Goal: Information Seeking & Learning: Learn about a topic

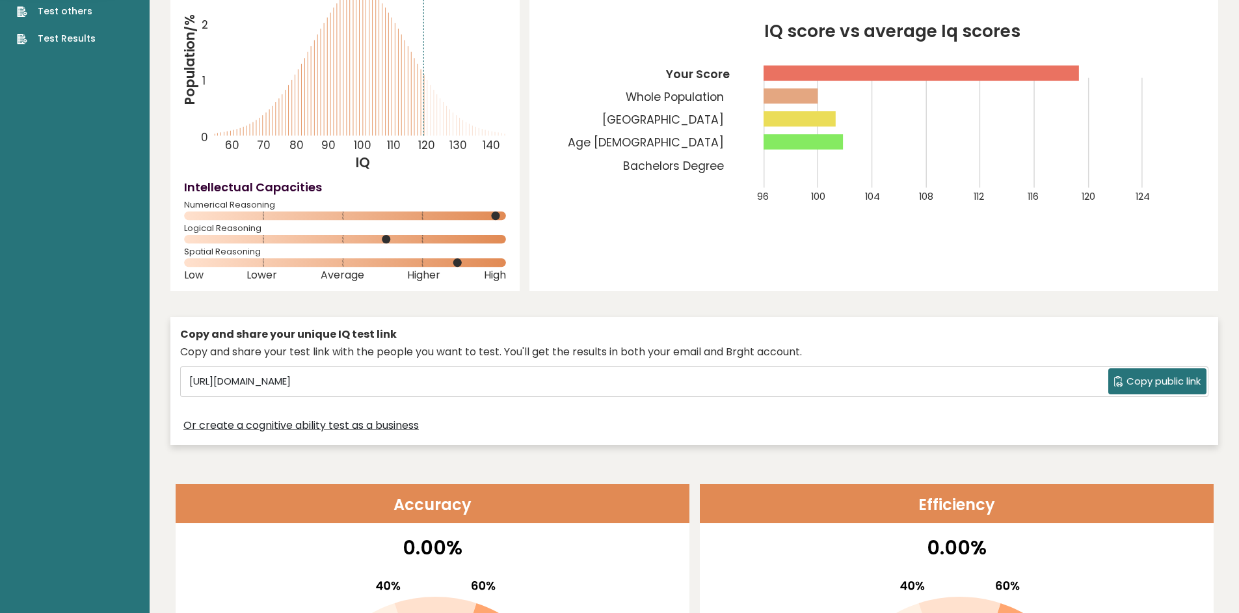
scroll to position [21, 0]
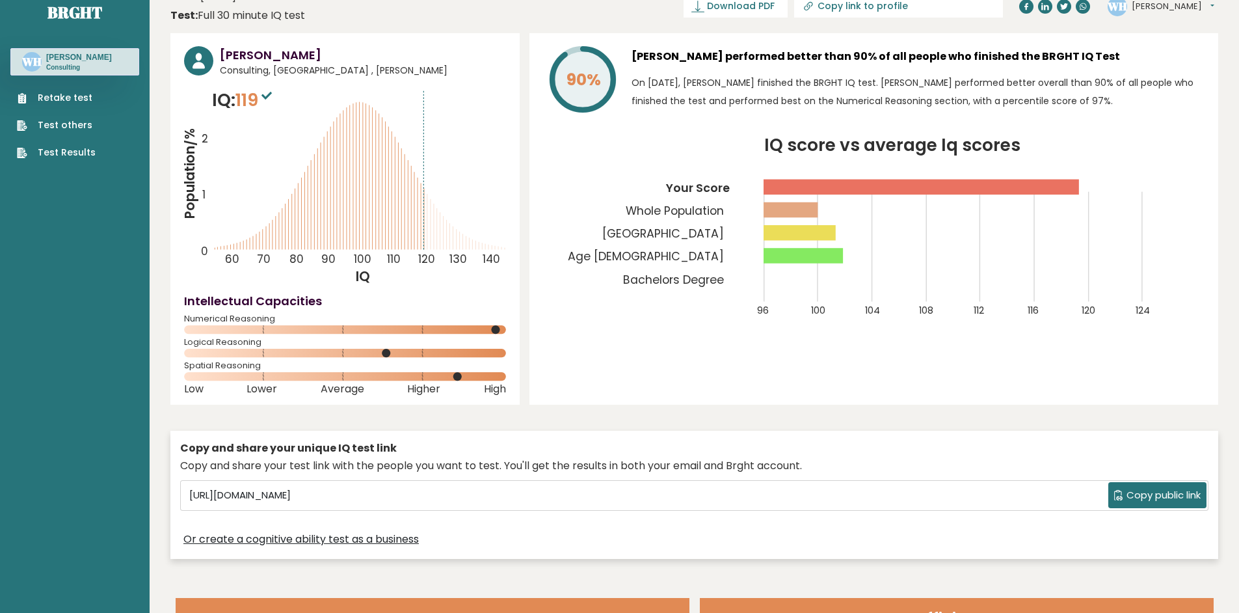
click at [266, 102] on sup at bounding box center [266, 95] width 17 height 18
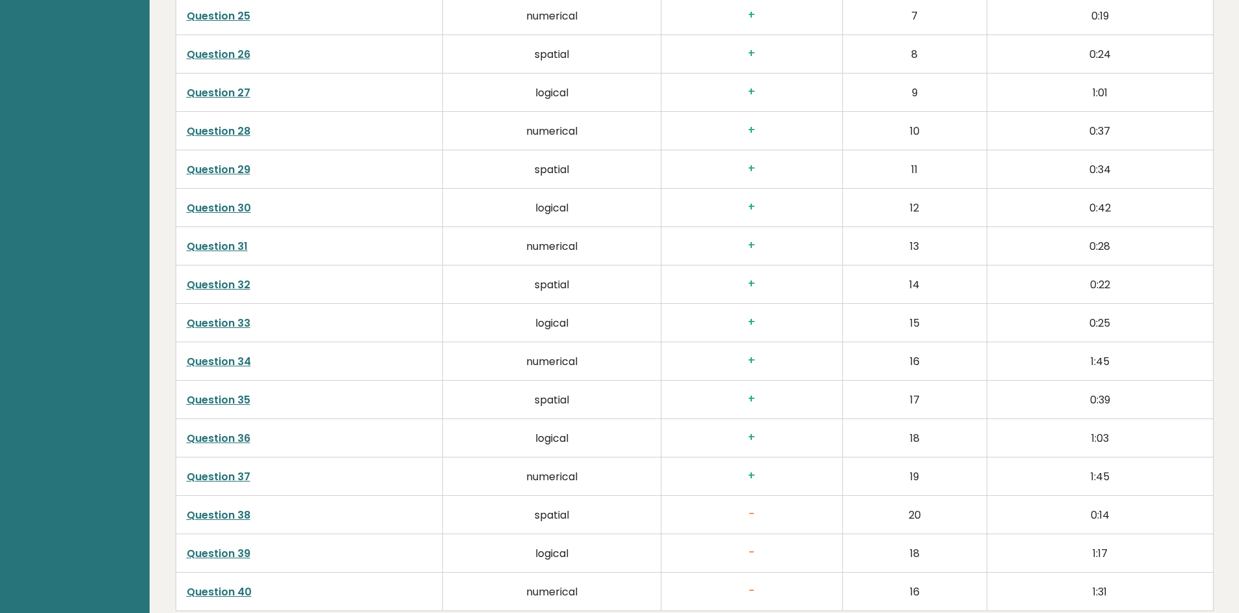
scroll to position [3370, 0]
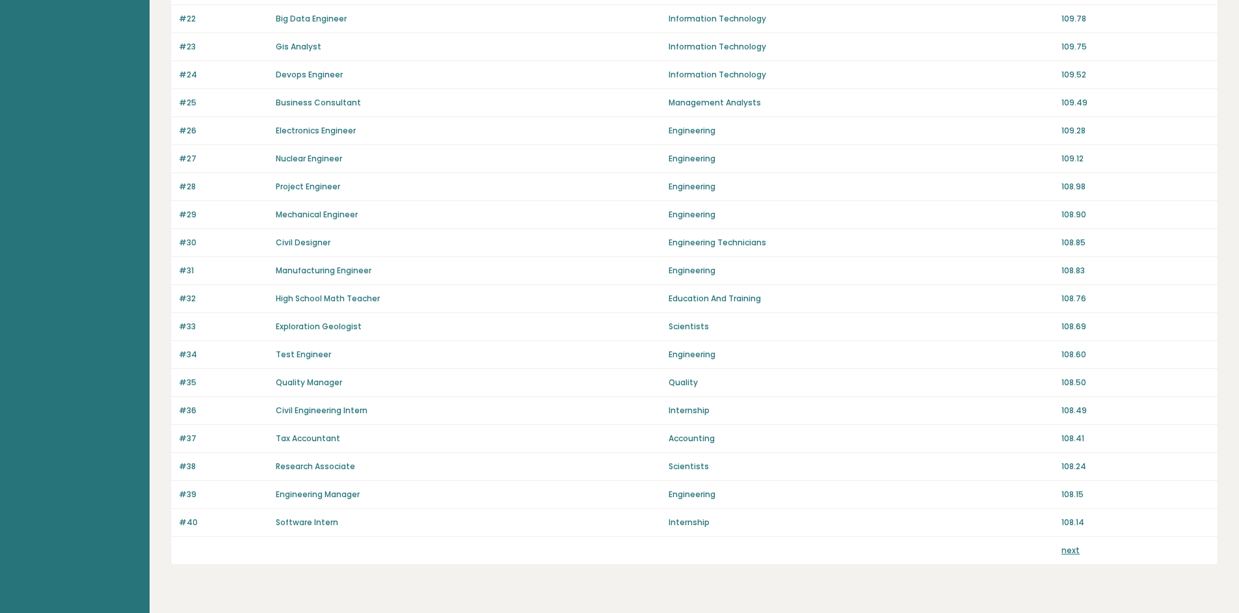
scroll to position [776, 0]
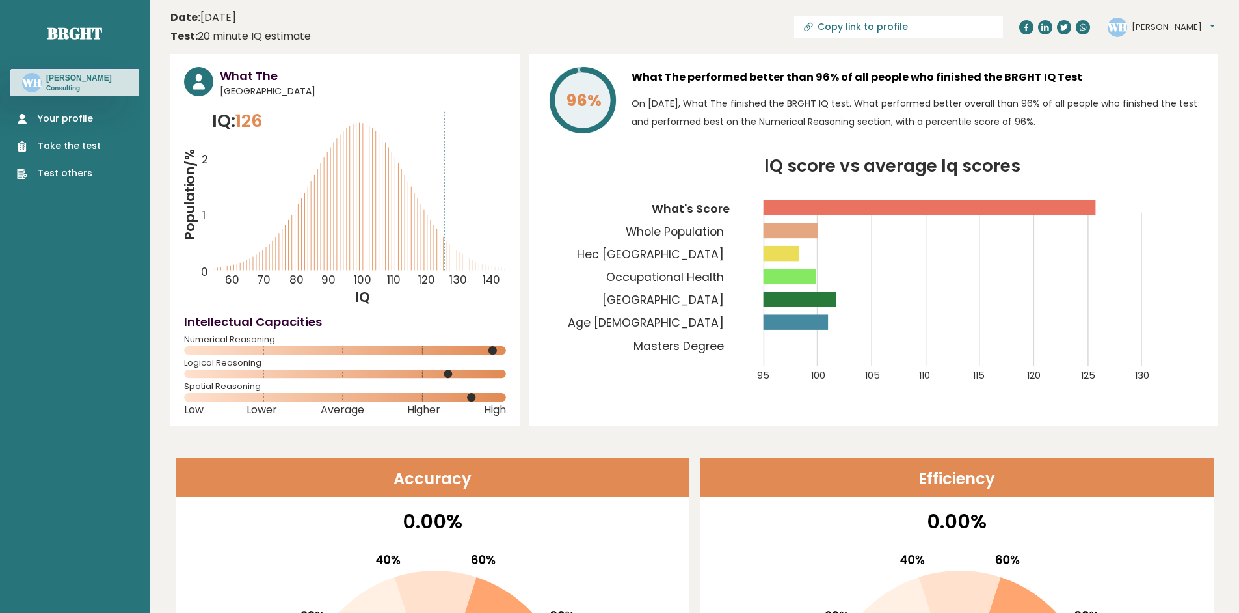
click at [86, 75] on h3 "[PERSON_NAME]" at bounding box center [79, 78] width 66 height 10
click at [42, 89] on div "WH Wen Tian Hiew Consulting" at bounding box center [74, 82] width 129 height 27
click at [51, 113] on link "Your profile" at bounding box center [59, 119] width 84 height 14
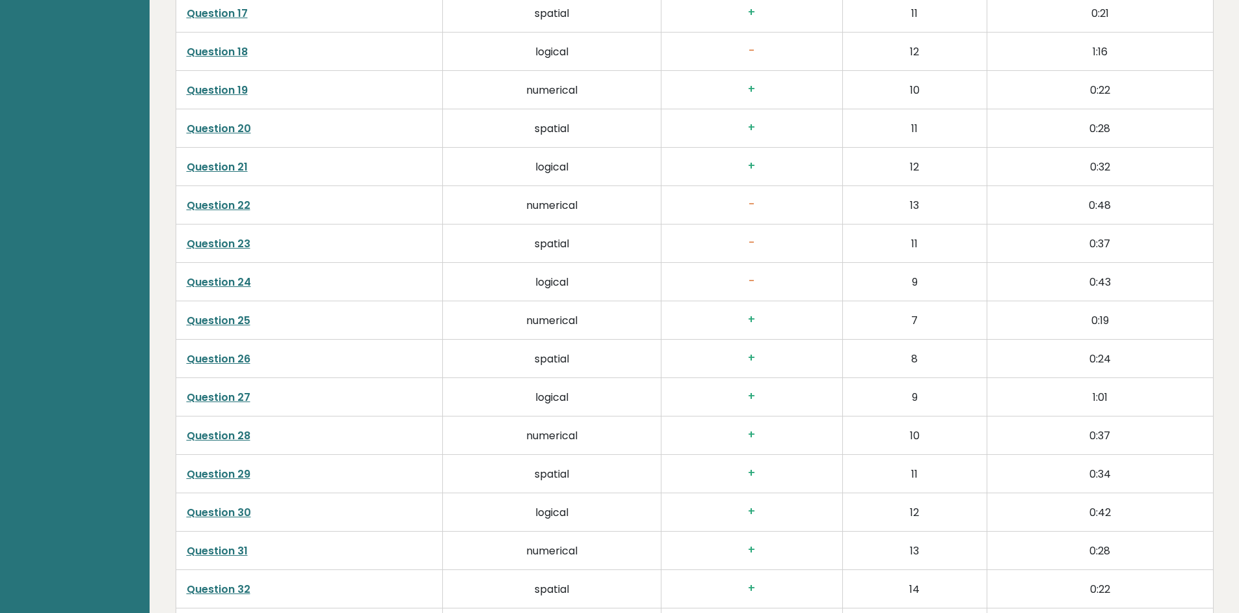
scroll to position [3370, 0]
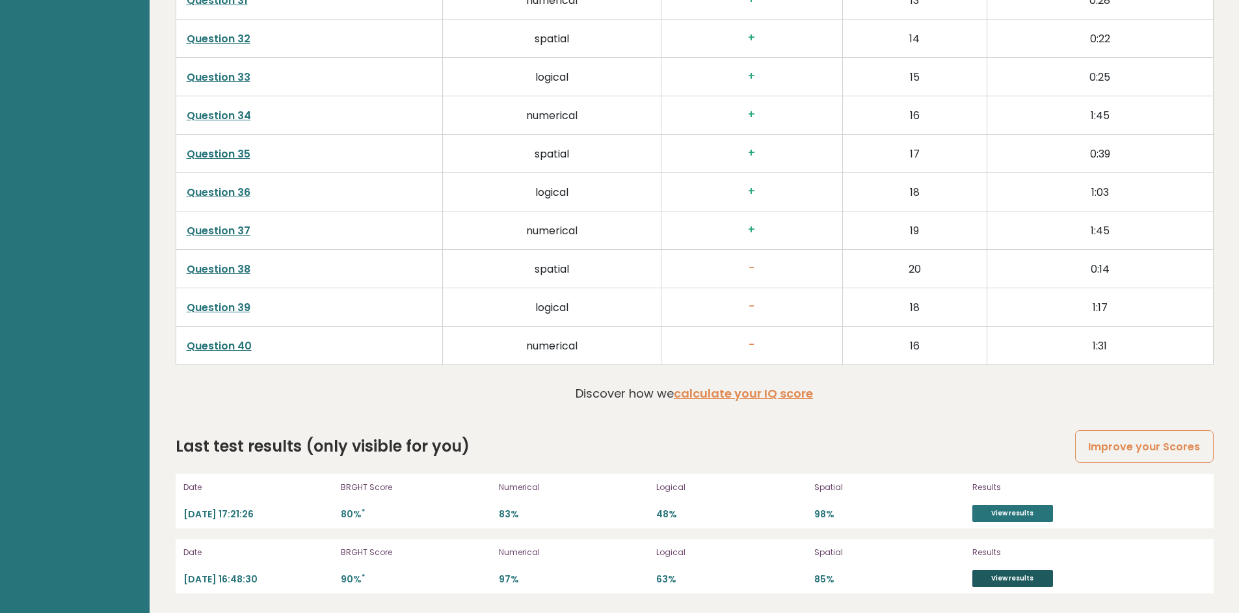
click at [1006, 582] on link "View results" at bounding box center [1012, 578] width 81 height 17
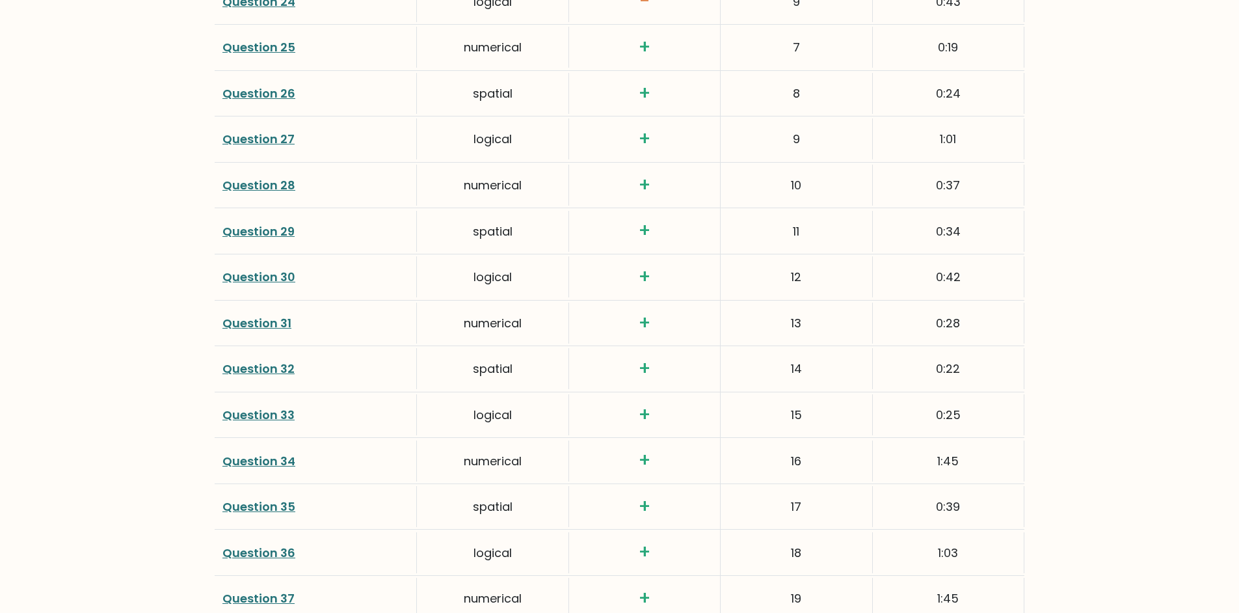
scroll to position [3293, 0]
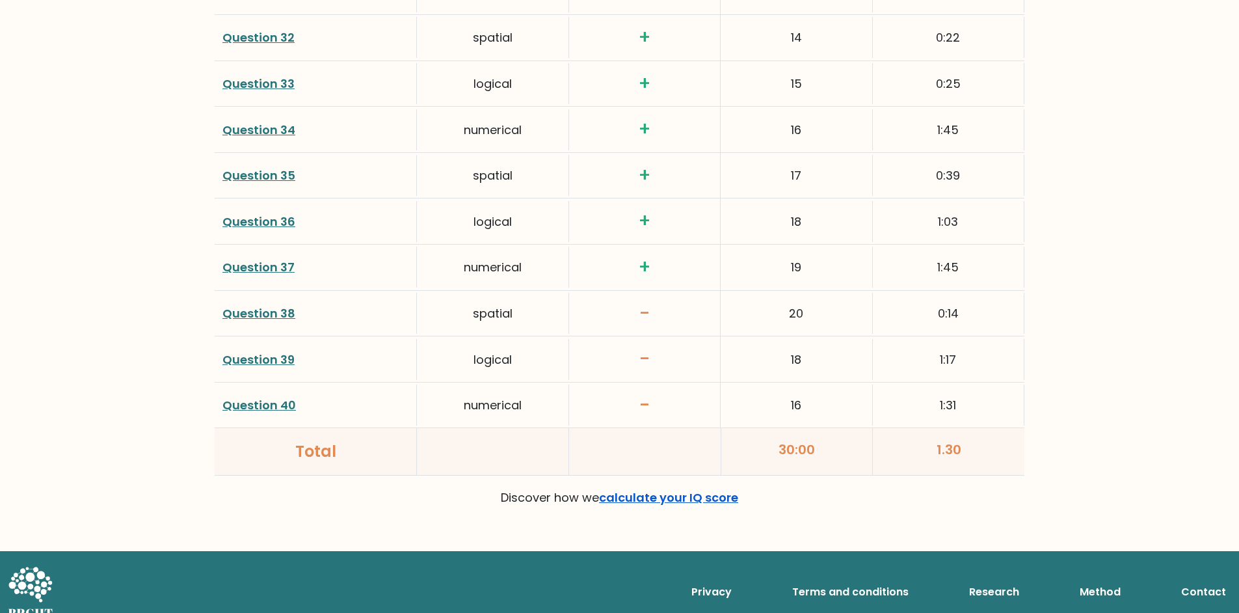
click at [673, 489] on link "calculate your IQ score" at bounding box center [668, 497] width 139 height 16
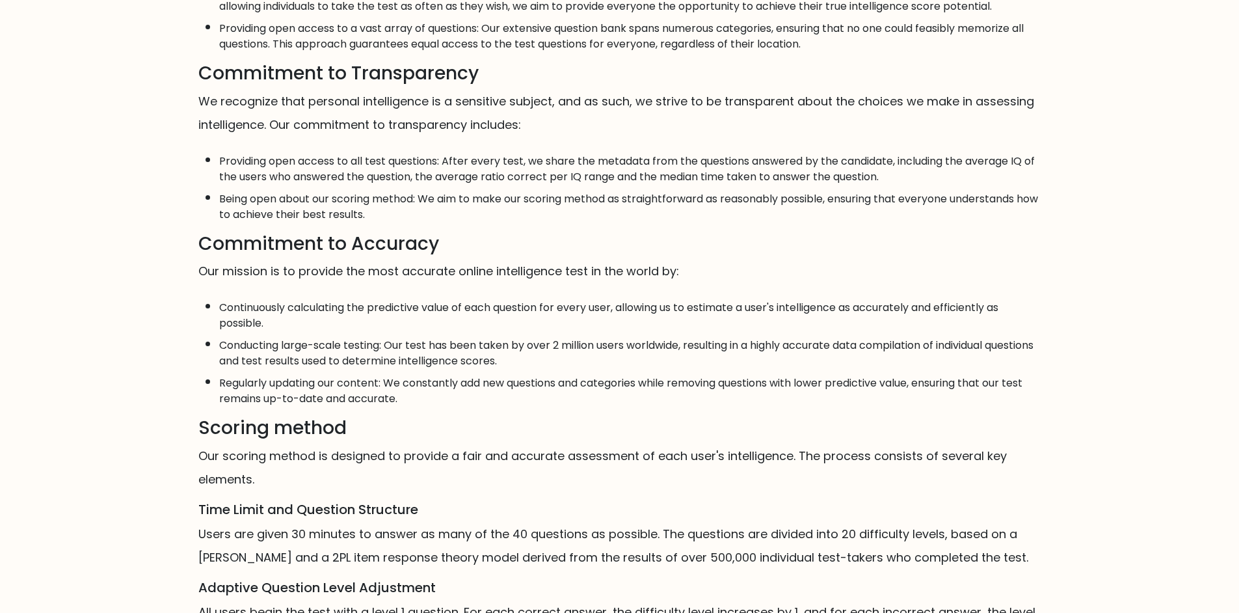
scroll to position [629, 0]
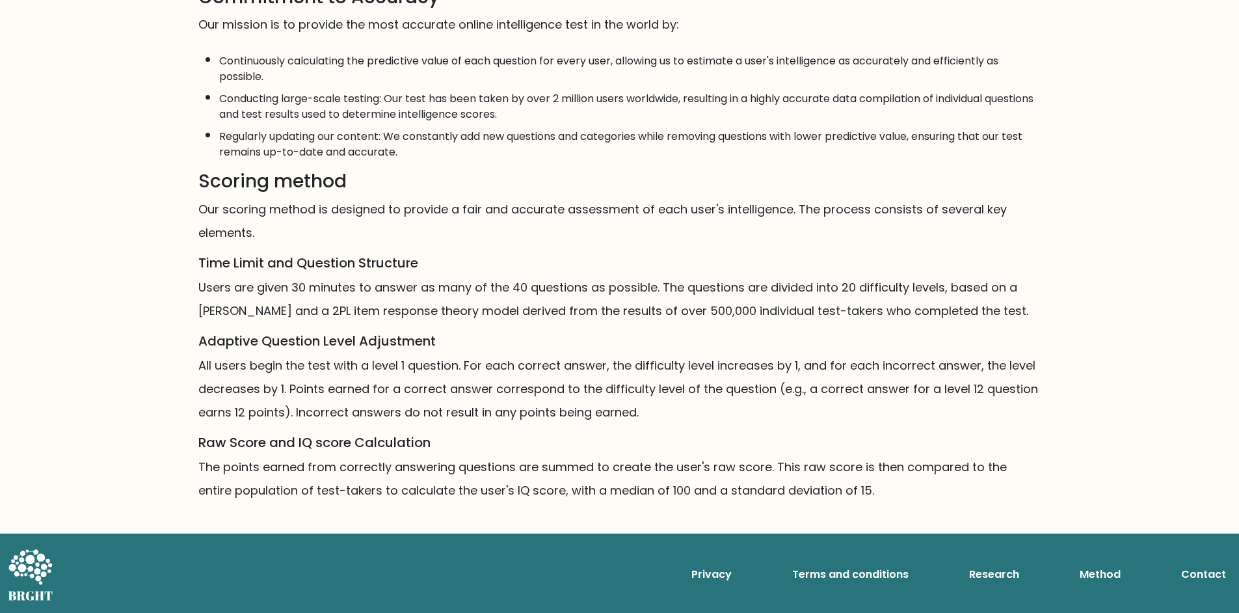
click at [101, 116] on div "Mission, Vision, and Commitments Mission It is our mission to provide the most …" at bounding box center [619, 30] width 1239 height 1164
